Goal: Information Seeking & Learning: Learn about a topic

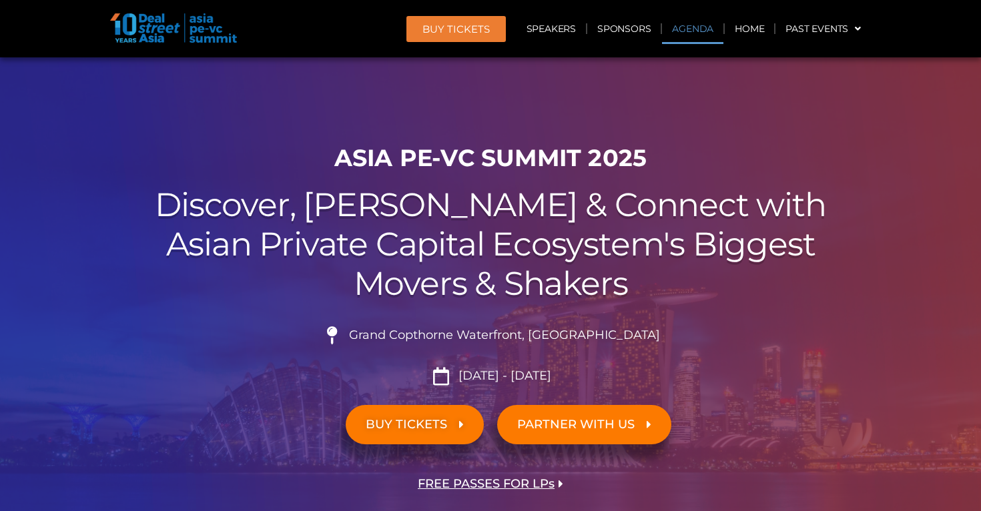
click at [692, 27] on link "Agenda" at bounding box center [692, 28] width 61 height 31
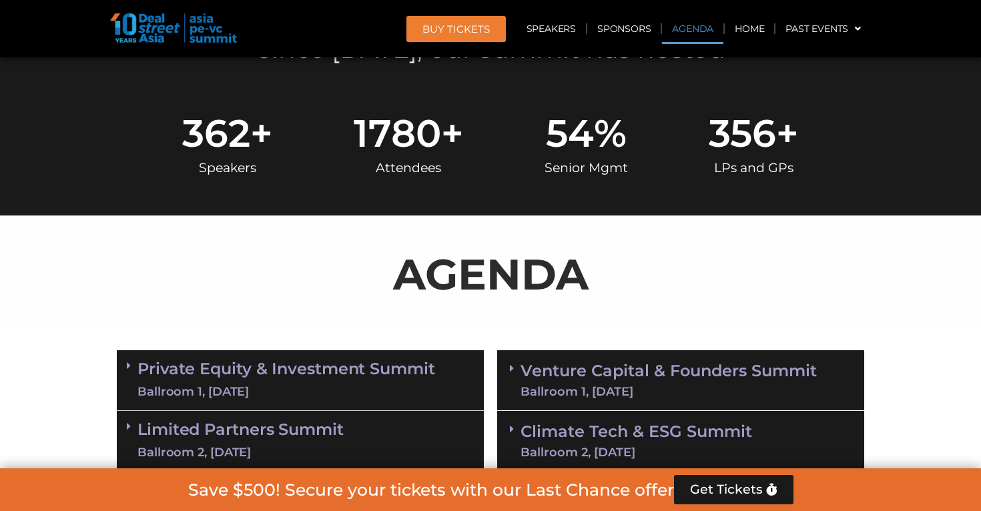
scroll to position [697, 0]
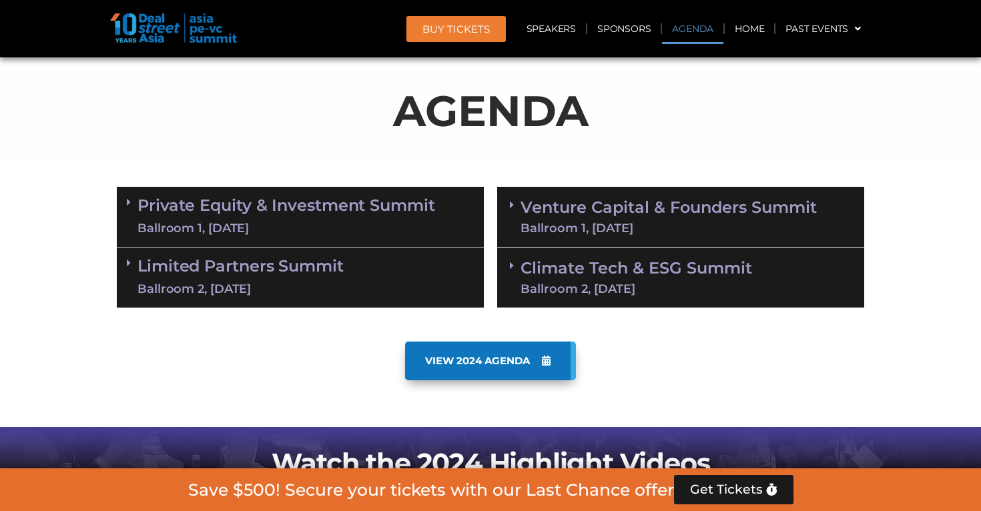
click at [346, 226] on div "Ballroom 1, [DATE]" at bounding box center [286, 228] width 298 height 17
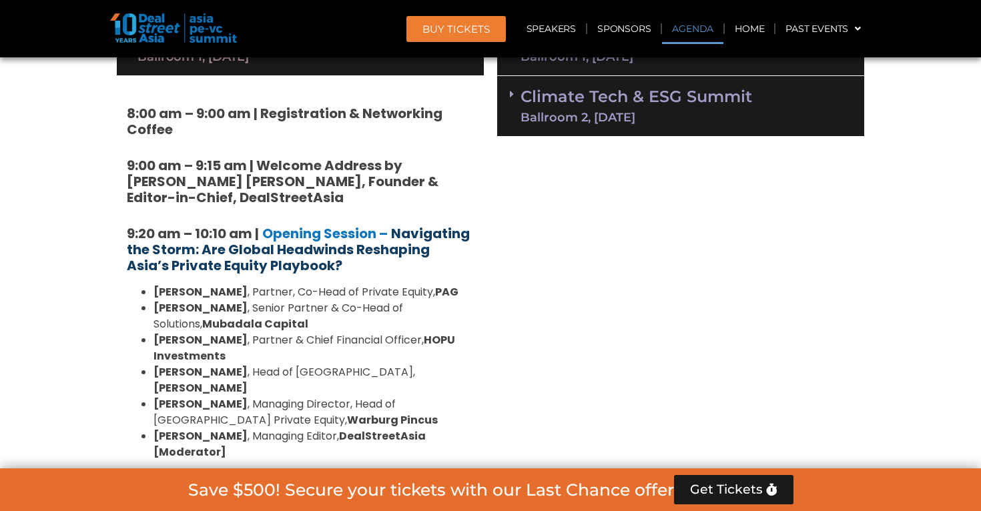
scroll to position [836, 0]
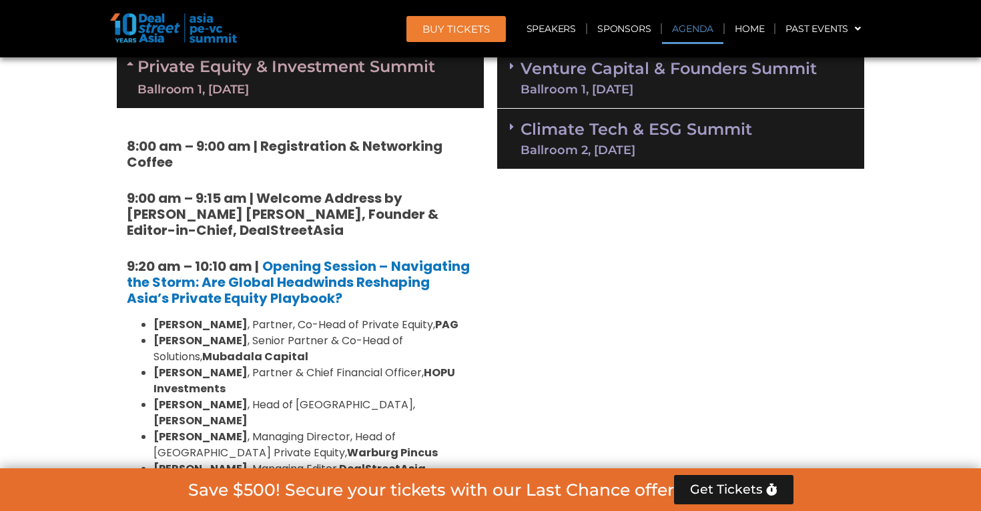
click at [294, 85] on div "Ballroom 1, [DATE]" at bounding box center [286, 89] width 298 height 17
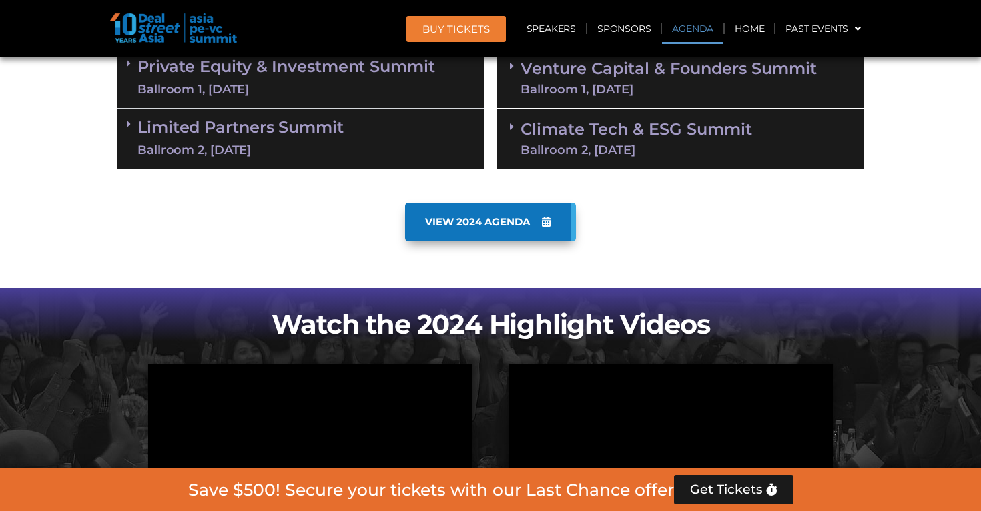
click at [272, 139] on link "Limited Partners [GEOGRAPHIC_DATA] 2, [DATE]" at bounding box center [240, 139] width 206 height 40
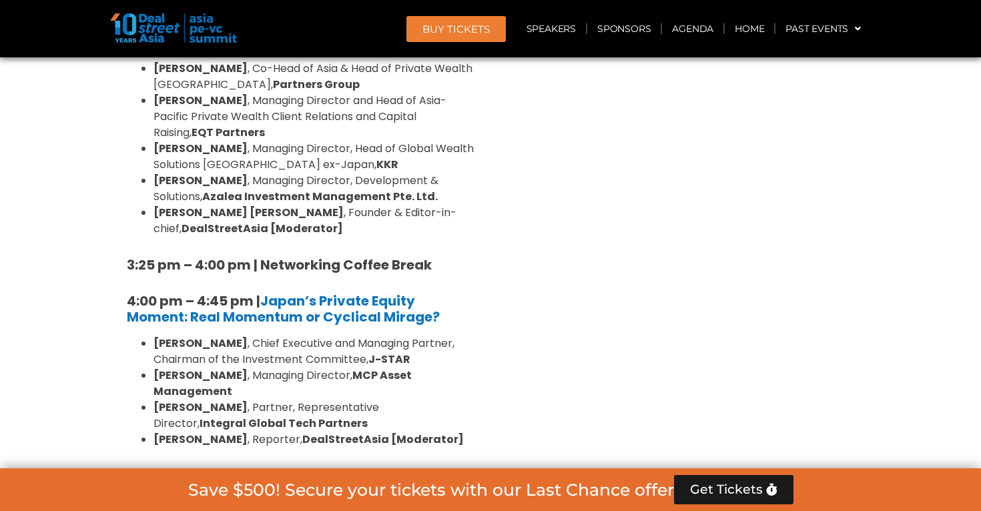
scroll to position [1729, 0]
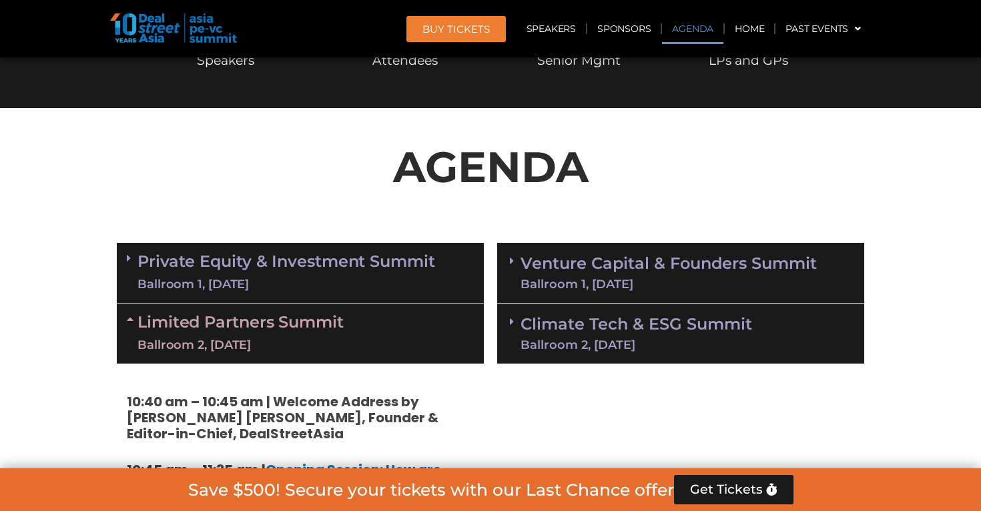
click at [595, 289] on div "Ballroom 1, [DATE]" at bounding box center [669, 284] width 296 height 12
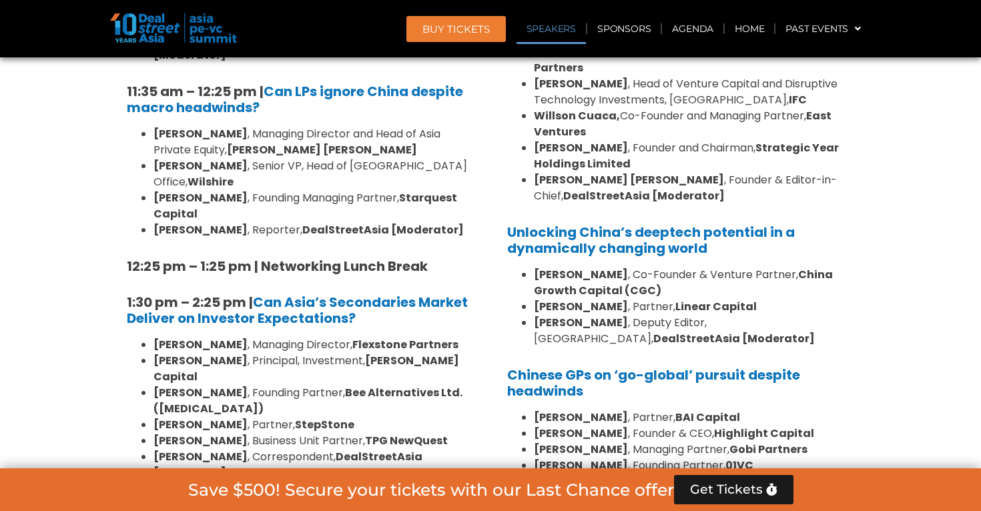
scroll to position [1242, 0]
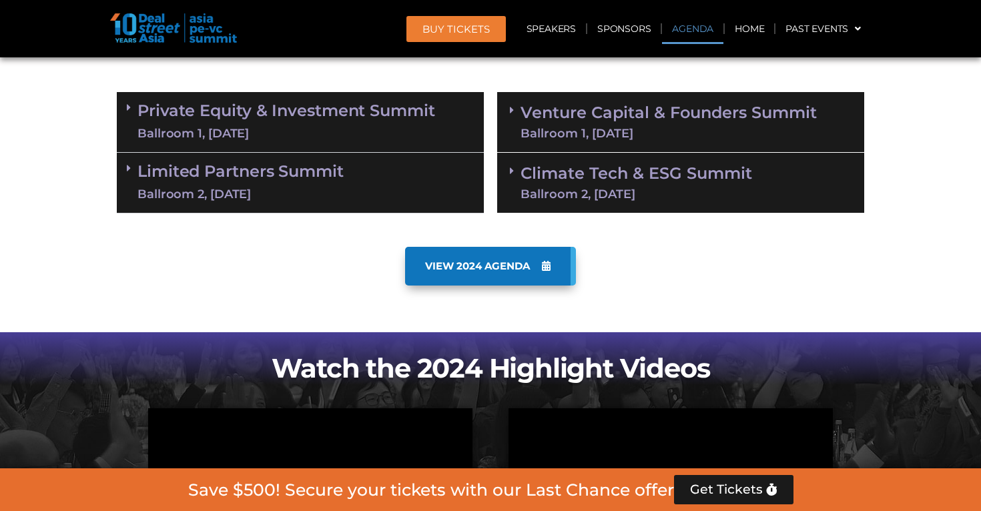
scroll to position [798, 0]
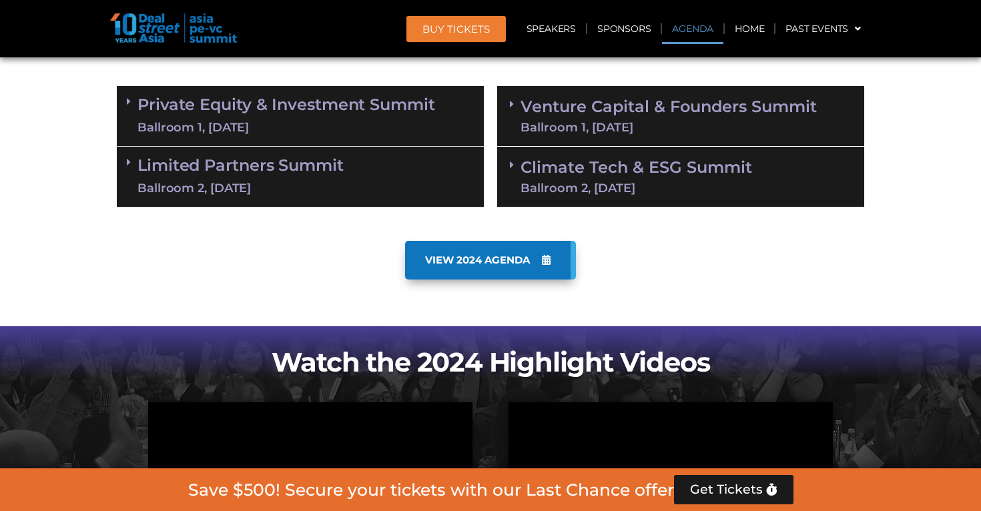
click at [590, 115] on link "Venture Capital & Founders​ Summit Ballroom 1, [DATE]" at bounding box center [669, 116] width 296 height 35
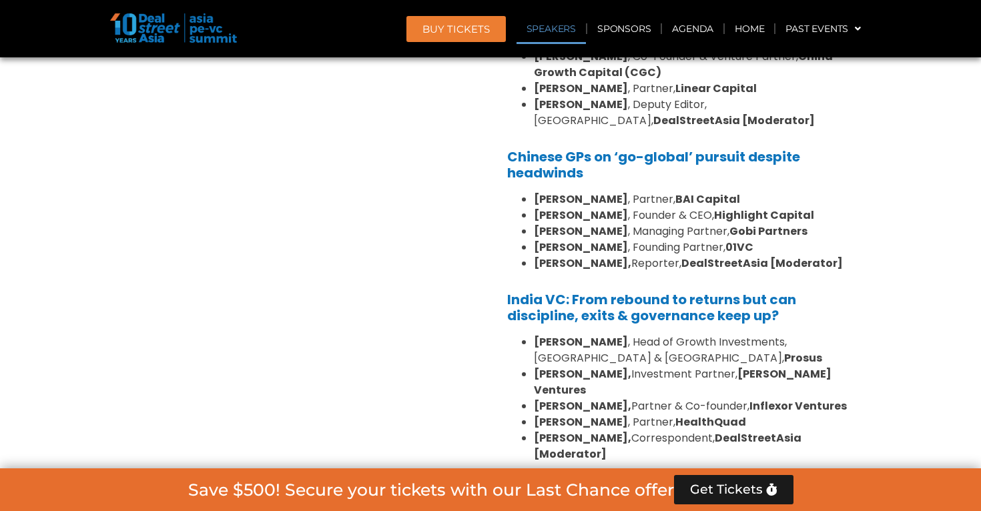
scroll to position [1468, 0]
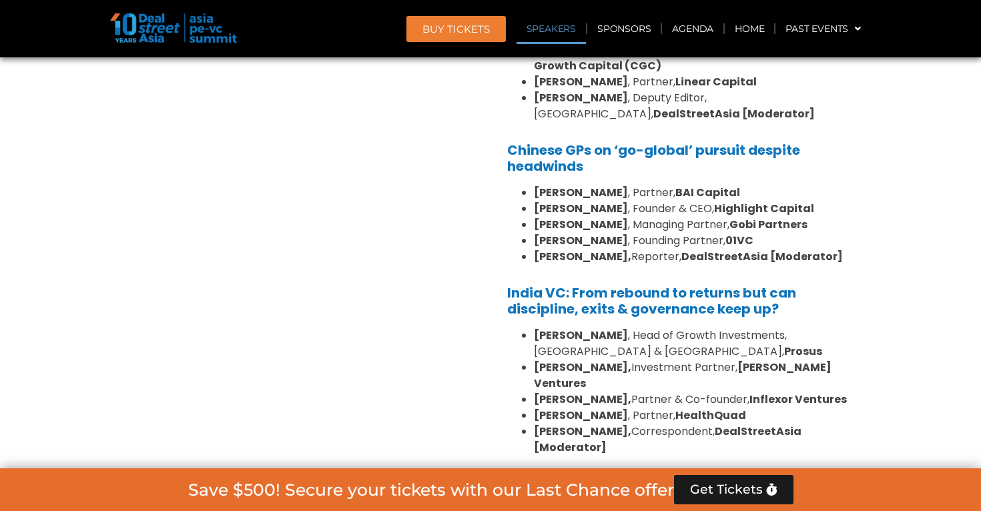
click at [549, 392] on b "[PERSON_NAME]," at bounding box center [582, 399] width 97 height 15
